Goal: Find specific page/section: Find specific page/section

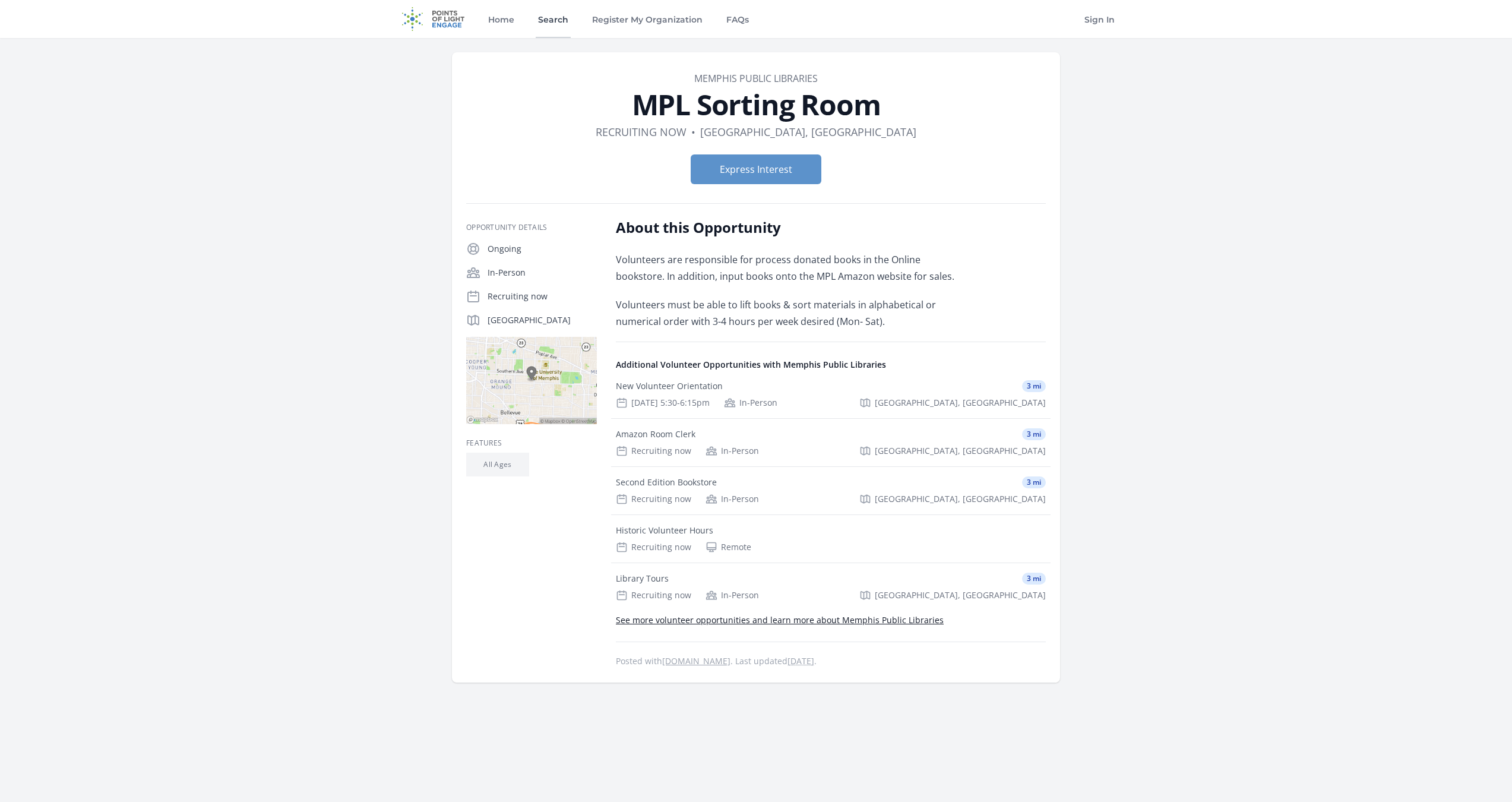
click at [555, 22] on link "Search" at bounding box center [553, 19] width 35 height 38
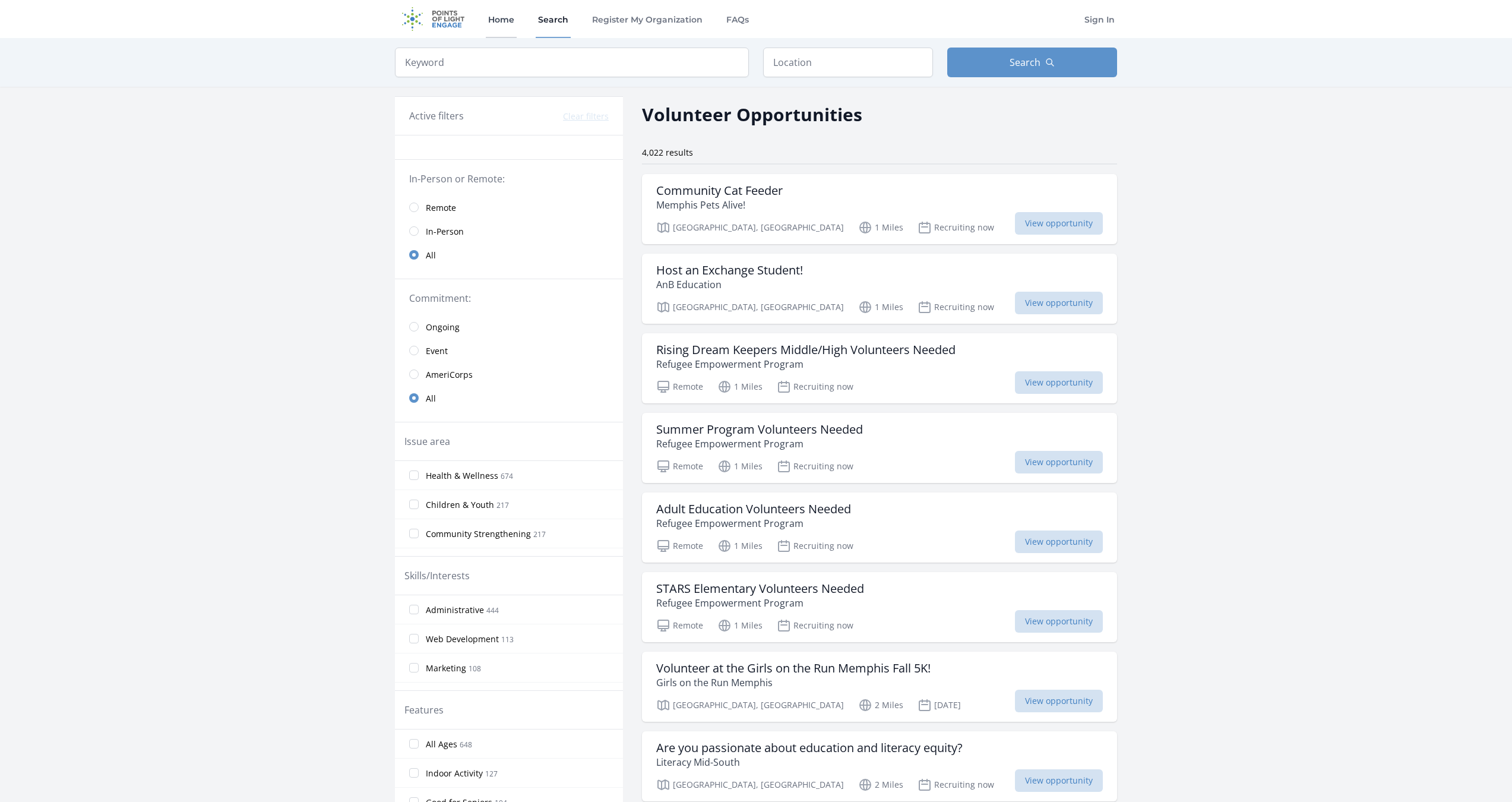
click at [504, 24] on link "Home" at bounding box center [501, 19] width 31 height 38
